Goal: Entertainment & Leisure: Consume media (video, audio)

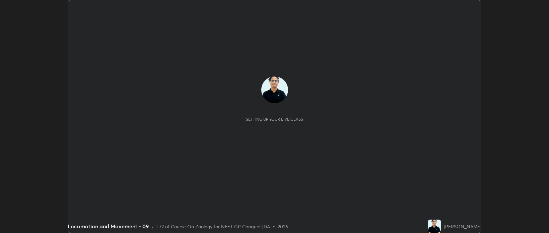
scroll to position [233, 548]
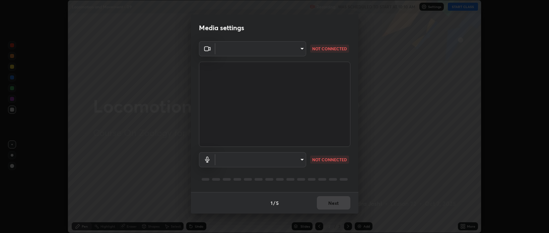
type input "9498d9ed3c7d7289b5abc9e37a3e58ebd6b83339bbe5bc8ca63f5e7040bb475a"
type input "default"
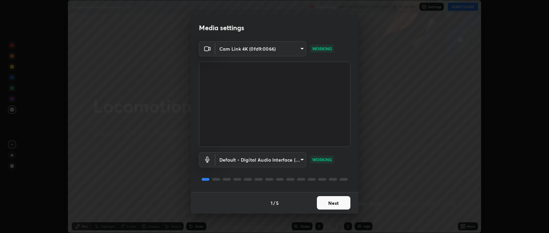
click at [338, 204] on button "Next" at bounding box center [333, 202] width 33 height 13
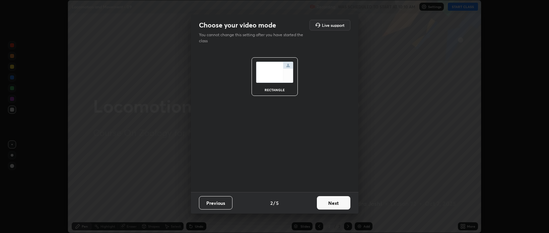
click at [337, 202] on button "Next" at bounding box center [333, 202] width 33 height 13
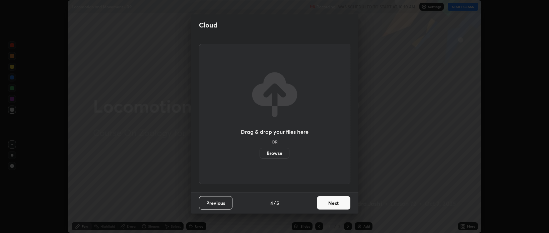
click at [338, 205] on button "Next" at bounding box center [333, 202] width 33 height 13
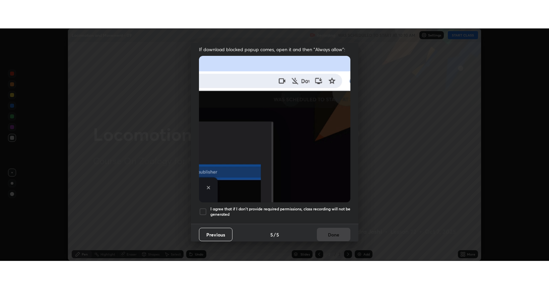
scroll to position [135, 0]
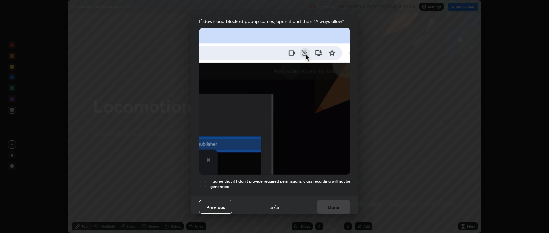
click at [201, 180] on div at bounding box center [203, 184] width 8 height 8
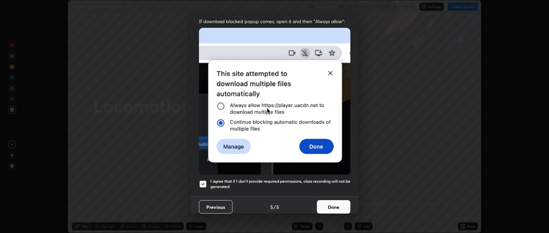
click at [335, 203] on button "Done" at bounding box center [333, 206] width 33 height 13
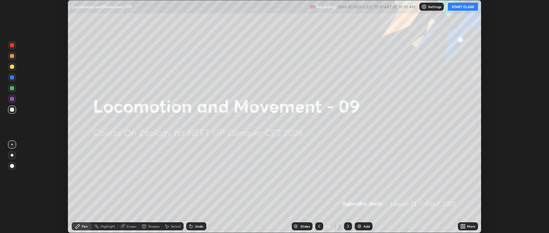
click at [461, 7] on button "START CLASS" at bounding box center [462, 7] width 30 height 8
click at [461, 227] on icon at bounding box center [462, 227] width 2 height 2
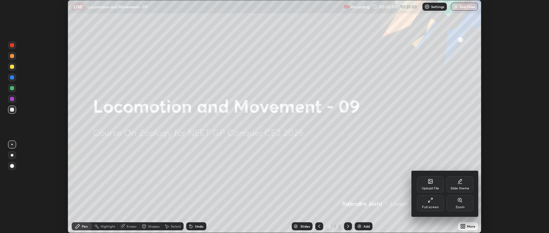
click at [428, 203] on div "Full screen" at bounding box center [430, 203] width 27 height 16
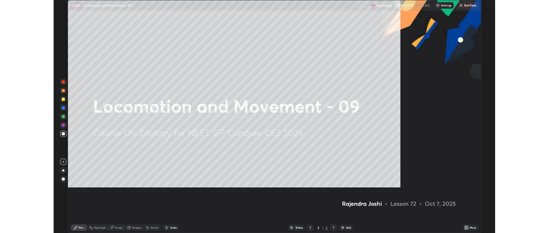
scroll to position [289, 549]
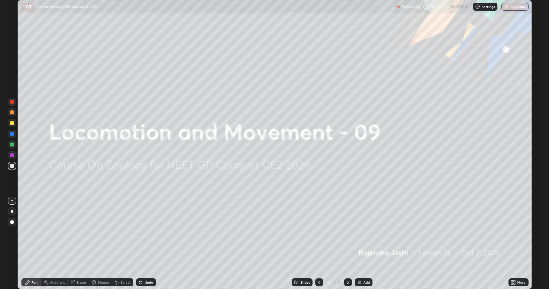
click at [365, 232] on div "Add" at bounding box center [366, 282] width 6 height 3
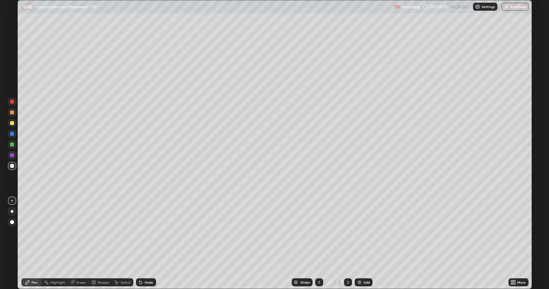
click at [147, 232] on div "Undo" at bounding box center [149, 282] width 8 height 3
click at [139, 232] on div "Undo" at bounding box center [146, 282] width 20 height 8
click at [134, 232] on div "Undo" at bounding box center [144, 282] width 23 height 13
click at [363, 232] on div "Add" at bounding box center [366, 282] width 6 height 3
click at [12, 100] on div at bounding box center [12, 102] width 4 height 4
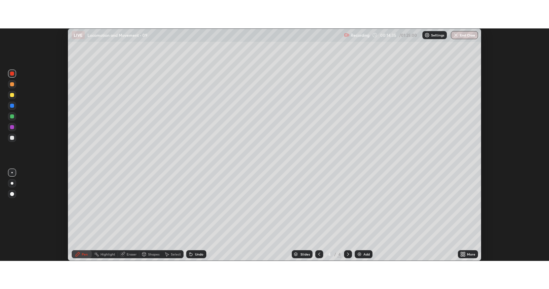
scroll to position [33236, 32920]
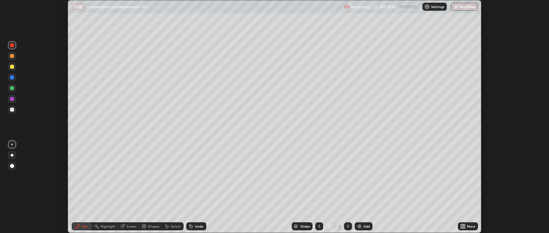
click at [271, 4] on div "LIVE Locomotion and Movement - 09" at bounding box center [207, 6] width 270 height 13
click at [463, 227] on icon at bounding box center [464, 227] width 2 height 2
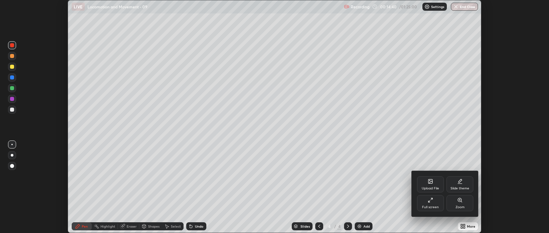
click at [435, 203] on div "Full screen" at bounding box center [430, 203] width 27 height 16
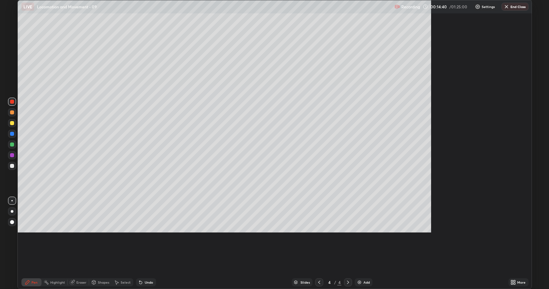
scroll to position [289, 549]
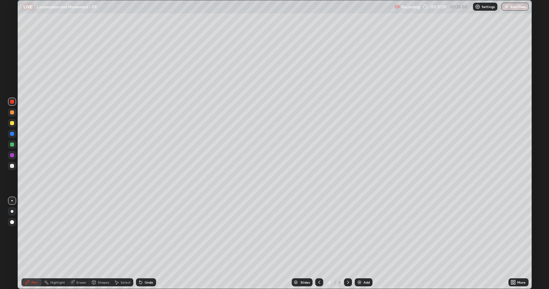
click at [365, 232] on div "Add" at bounding box center [366, 282] width 6 height 3
click at [319, 232] on icon at bounding box center [318, 282] width 5 height 5
click at [317, 232] on icon at bounding box center [318, 282] width 5 height 5
click at [13, 123] on div at bounding box center [12, 123] width 4 height 4
click at [12, 156] on div at bounding box center [12, 155] width 4 height 4
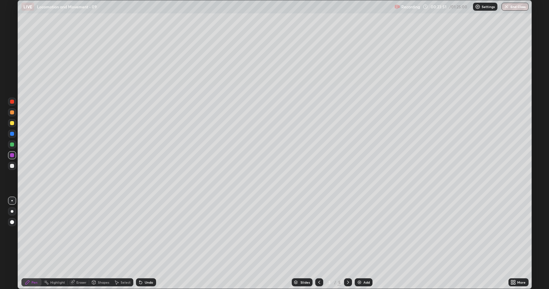
click at [11, 134] on div at bounding box center [12, 134] width 4 height 4
click at [12, 123] on div at bounding box center [12, 123] width 4 height 4
click at [11, 113] on div at bounding box center [12, 112] width 4 height 4
click at [11, 211] on div at bounding box center [12, 211] width 3 height 3
click at [365, 232] on div "Add" at bounding box center [363, 282] width 18 height 8
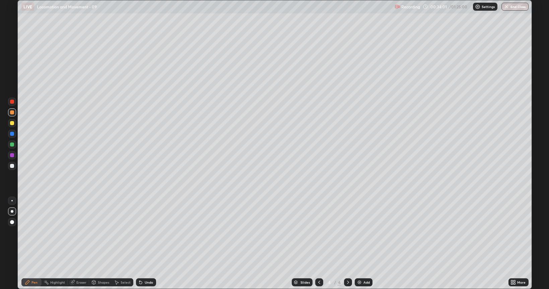
click at [146, 232] on div "Undo" at bounding box center [149, 282] width 8 height 3
click at [147, 232] on div "Undo" at bounding box center [146, 282] width 20 height 8
click at [148, 232] on div "Undo" at bounding box center [146, 282] width 20 height 8
click at [149, 232] on div "Undo" at bounding box center [149, 282] width 8 height 3
click at [150, 232] on div "Undo" at bounding box center [146, 282] width 20 height 8
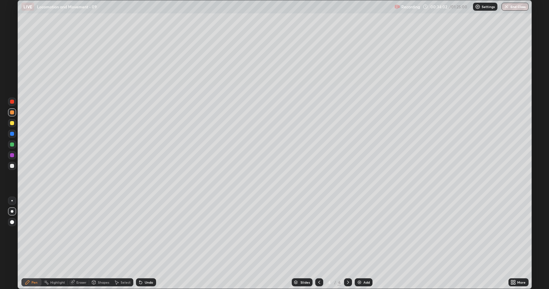
click at [147, 232] on div "Undo" at bounding box center [146, 282] width 20 height 8
click at [13, 224] on div at bounding box center [12, 222] width 4 height 4
click at [12, 167] on div at bounding box center [12, 166] width 4 height 4
click at [12, 201] on div at bounding box center [11, 200] width 1 height 1
click at [366, 232] on div "Add" at bounding box center [366, 282] width 6 height 3
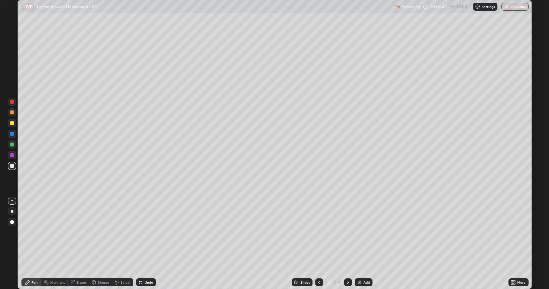
click at [13, 135] on div at bounding box center [12, 134] width 4 height 4
click at [12, 124] on div at bounding box center [12, 123] width 4 height 4
click at [12, 134] on div at bounding box center [12, 134] width 4 height 4
click at [11, 165] on div at bounding box center [12, 166] width 4 height 4
click at [12, 122] on div at bounding box center [12, 123] width 4 height 4
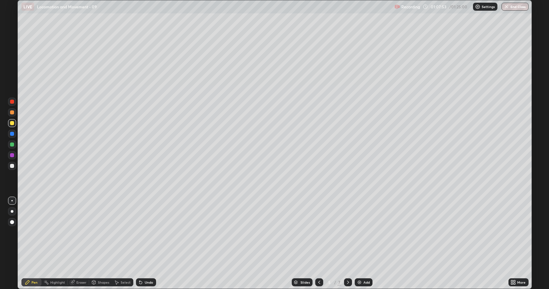
click at [11, 101] on div at bounding box center [12, 102] width 4 height 4
click at [13, 112] on div at bounding box center [12, 112] width 4 height 4
click at [12, 102] on div at bounding box center [12, 102] width 4 height 4
click at [364, 232] on div "Add" at bounding box center [366, 282] width 6 height 3
click at [11, 166] on div at bounding box center [12, 166] width 4 height 4
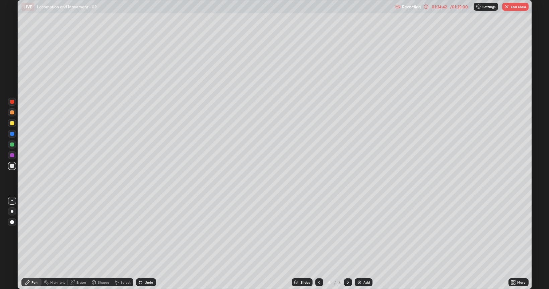
click at [12, 143] on div at bounding box center [12, 145] width 4 height 4
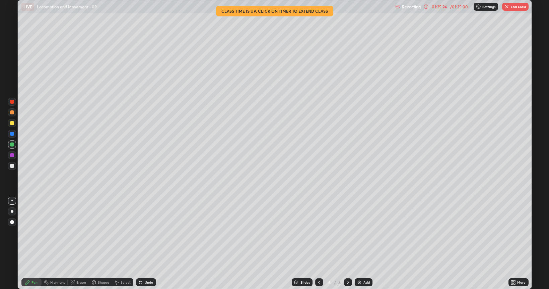
click at [13, 125] on div at bounding box center [12, 123] width 4 height 4
click at [515, 9] on button "End Class" at bounding box center [515, 7] width 26 height 8
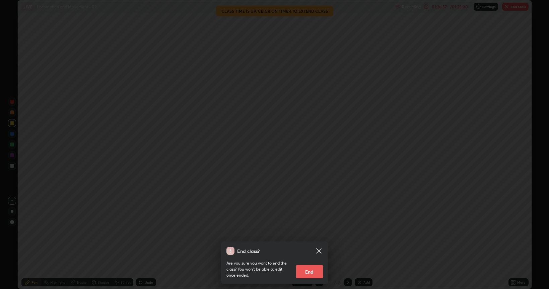
click at [304, 232] on button "End" at bounding box center [309, 271] width 27 height 13
